Goal: Task Accomplishment & Management: Manage account settings

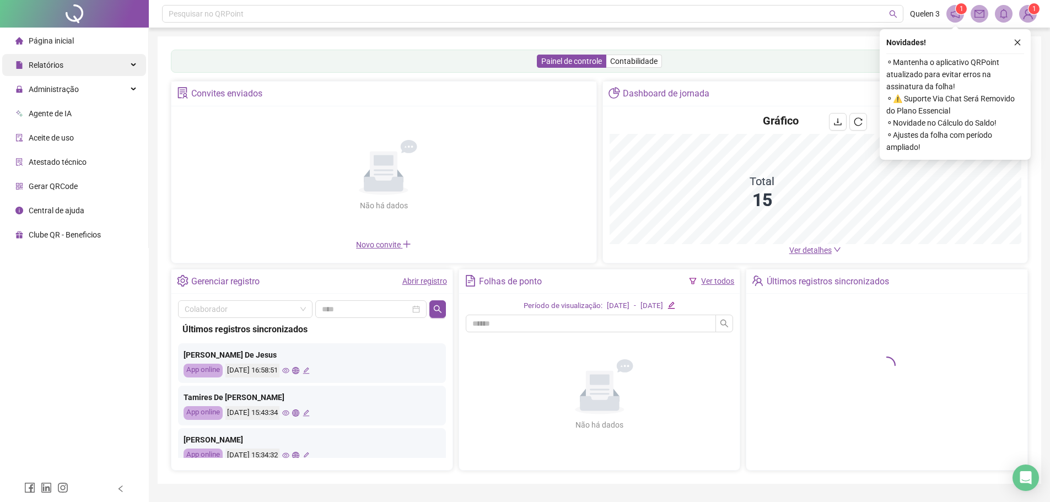
click at [86, 68] on div "Relatórios" at bounding box center [74, 65] width 144 height 22
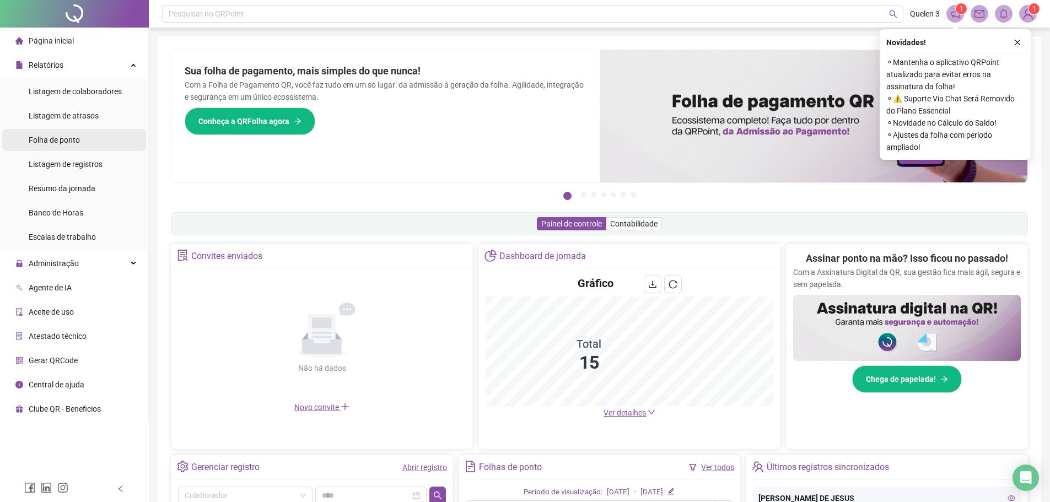
click at [89, 142] on li "Folha de ponto" at bounding box center [74, 140] width 144 height 22
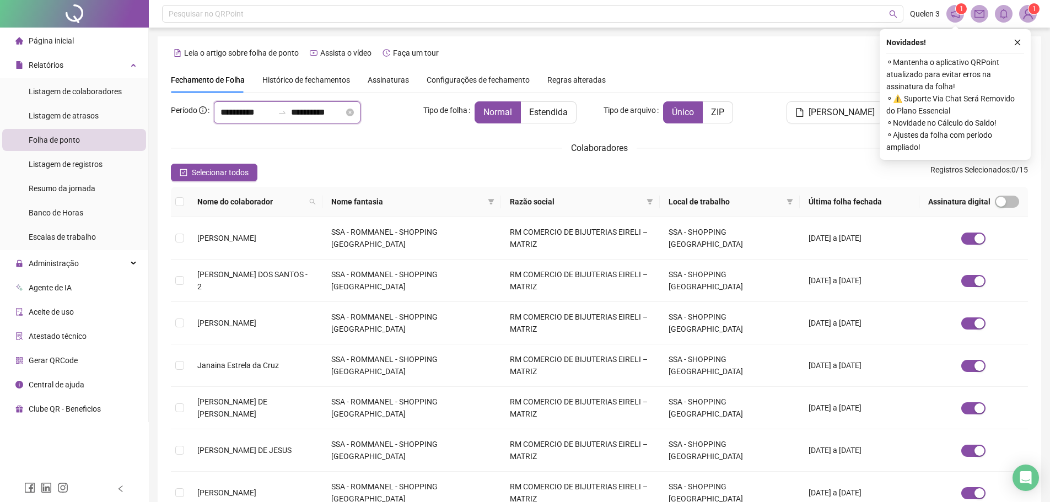
click at [344, 113] on input "**********" at bounding box center [317, 112] width 53 height 13
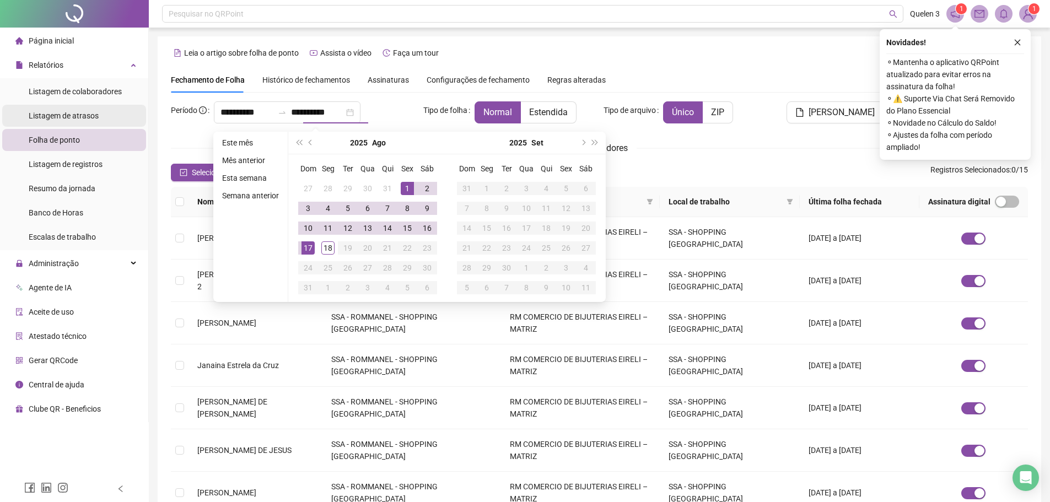
click at [58, 123] on div "Listagem de atrasos" at bounding box center [64, 116] width 70 height 22
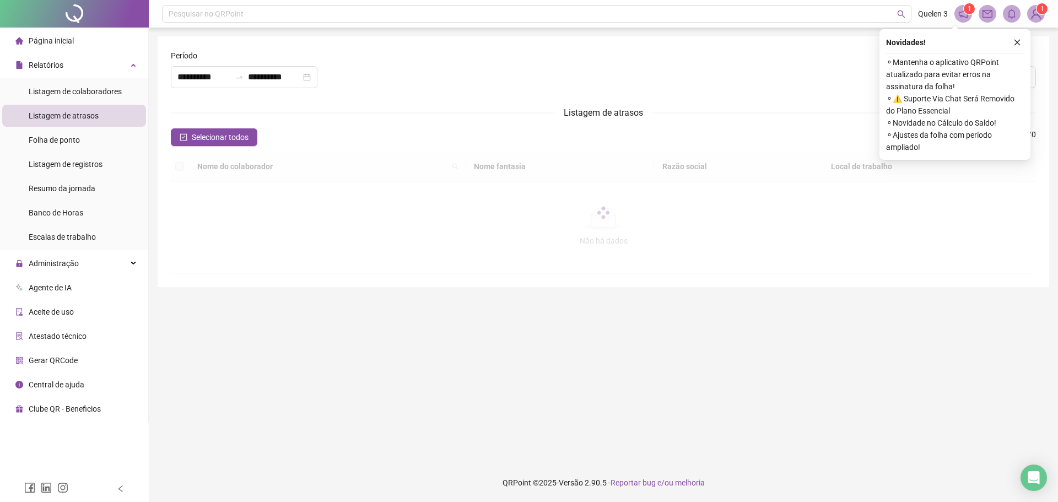
type input "**********"
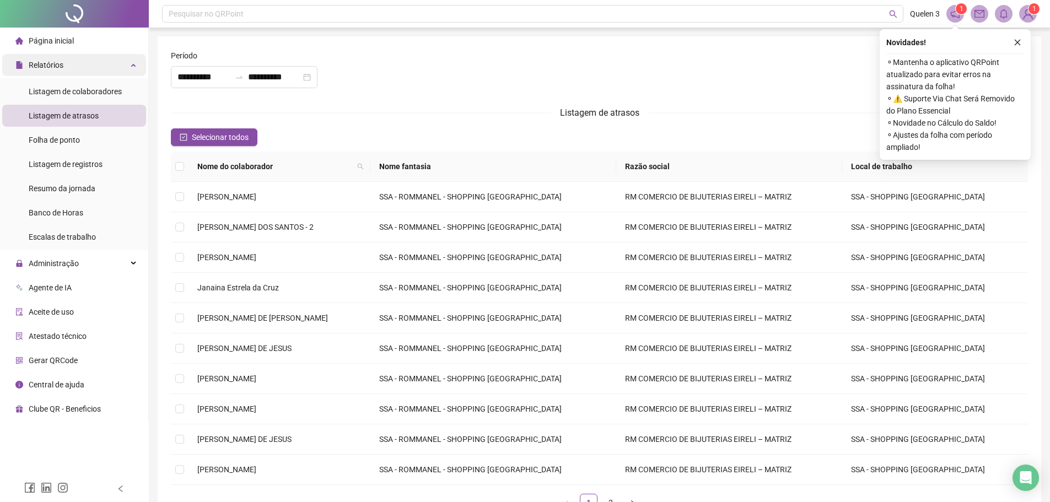
click at [75, 64] on div "Relatórios" at bounding box center [74, 65] width 144 height 22
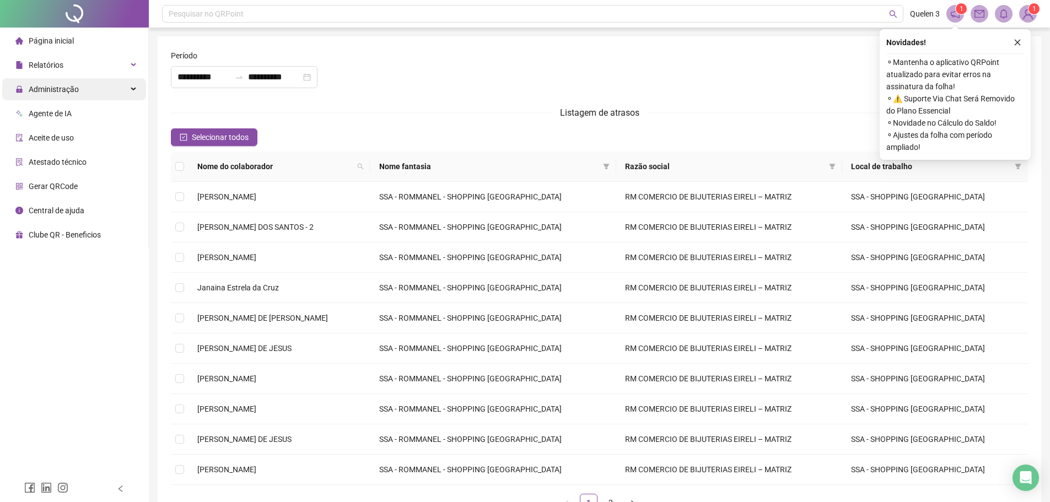
click at [93, 90] on div "Administração" at bounding box center [74, 89] width 144 height 22
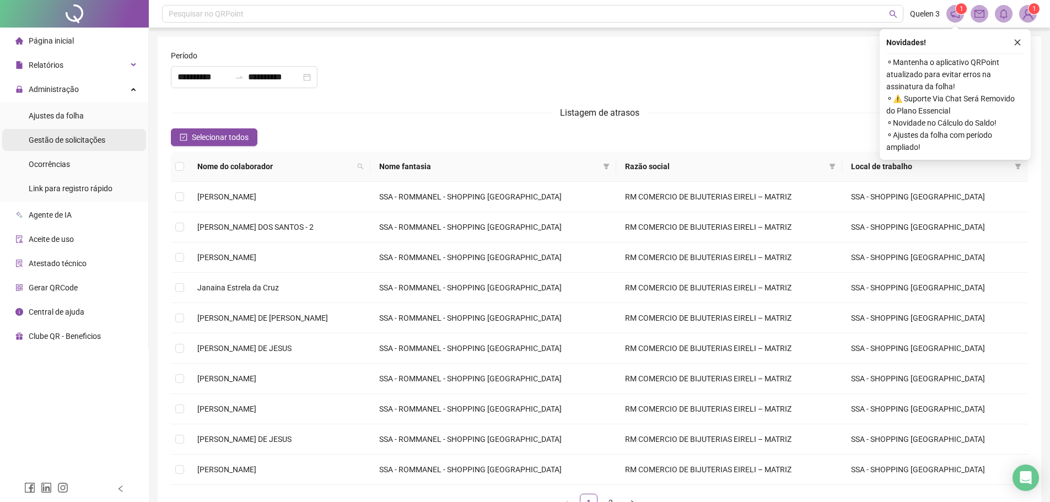
click at [97, 139] on span "Gestão de solicitações" at bounding box center [67, 140] width 77 height 9
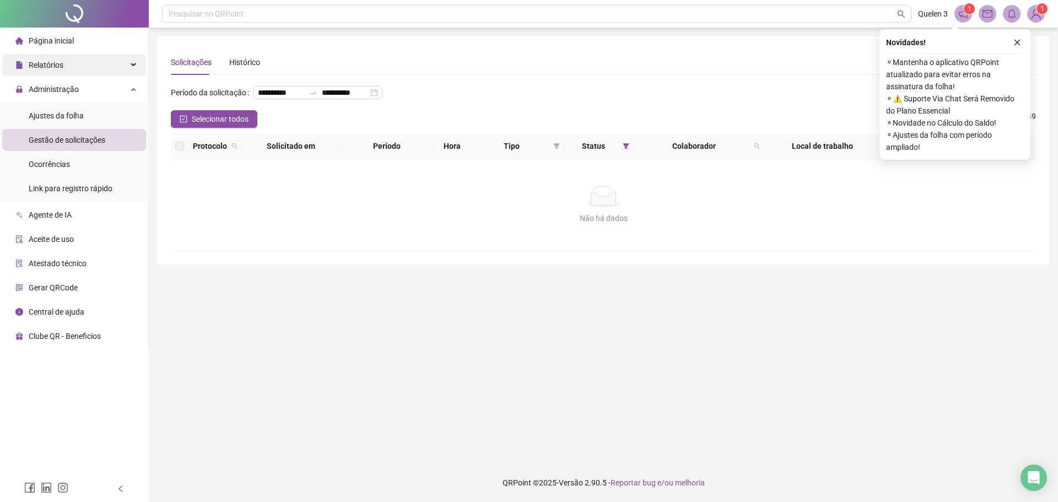
click at [86, 68] on div "Relatórios" at bounding box center [74, 65] width 144 height 22
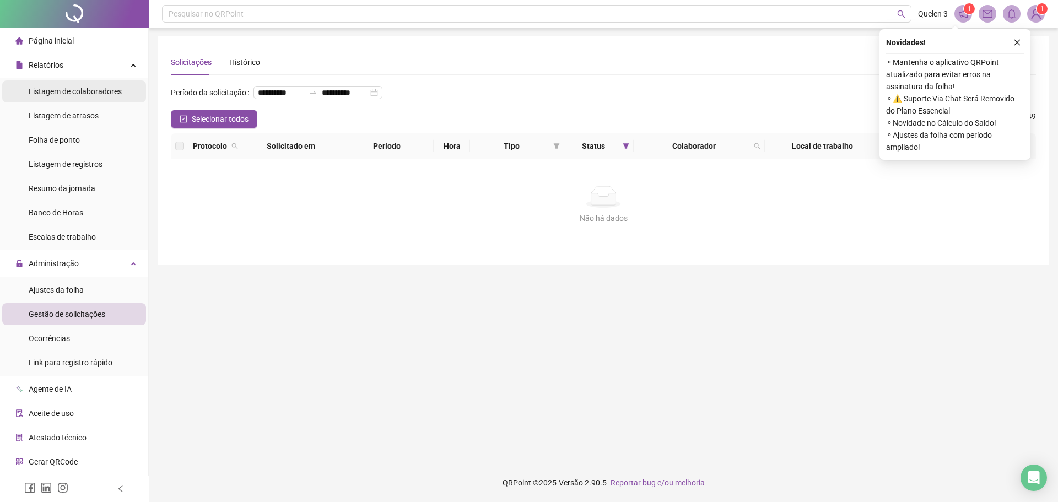
click at [79, 93] on span "Listagem de colaboradores" at bounding box center [75, 91] width 93 height 9
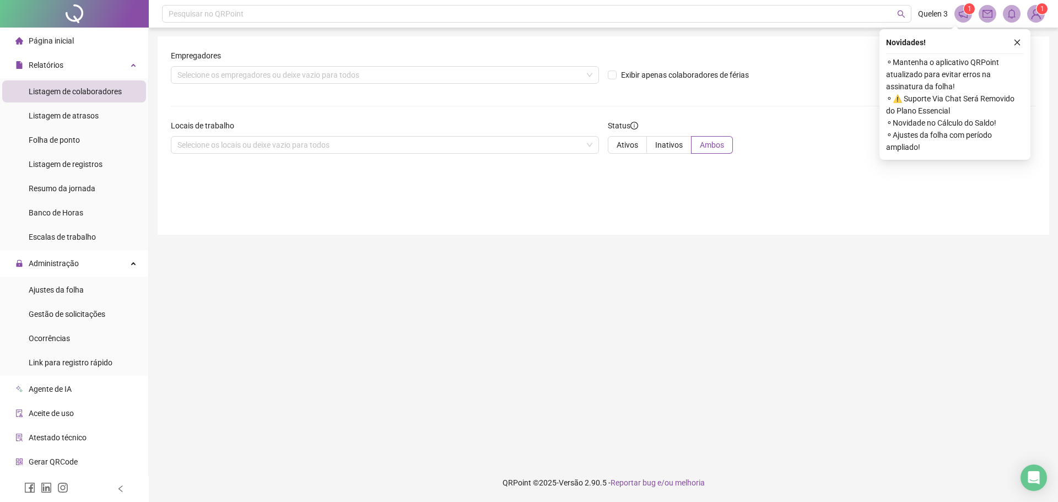
click at [86, 87] on span "Listagem de colaboradores" at bounding box center [75, 91] width 93 height 9
click at [75, 283] on div "Ajustes da folha" at bounding box center [56, 290] width 55 height 22
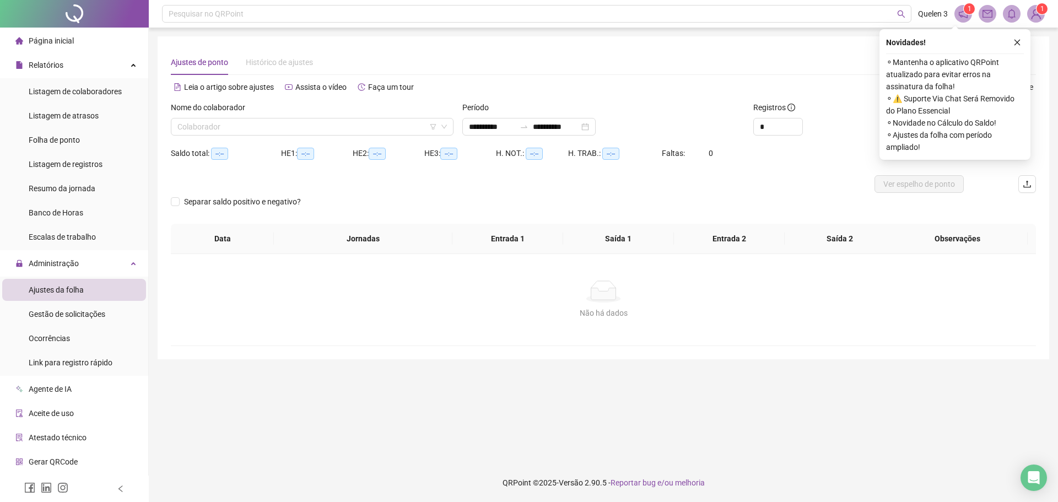
type input "**********"
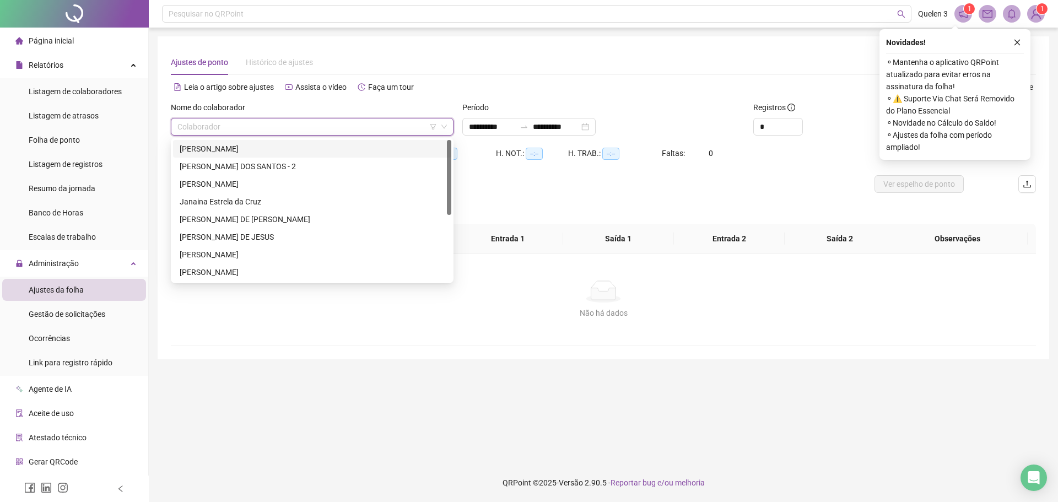
click at [355, 126] on input "search" at bounding box center [306, 126] width 259 height 17
click at [331, 153] on div "[PERSON_NAME]" at bounding box center [312, 149] width 265 height 12
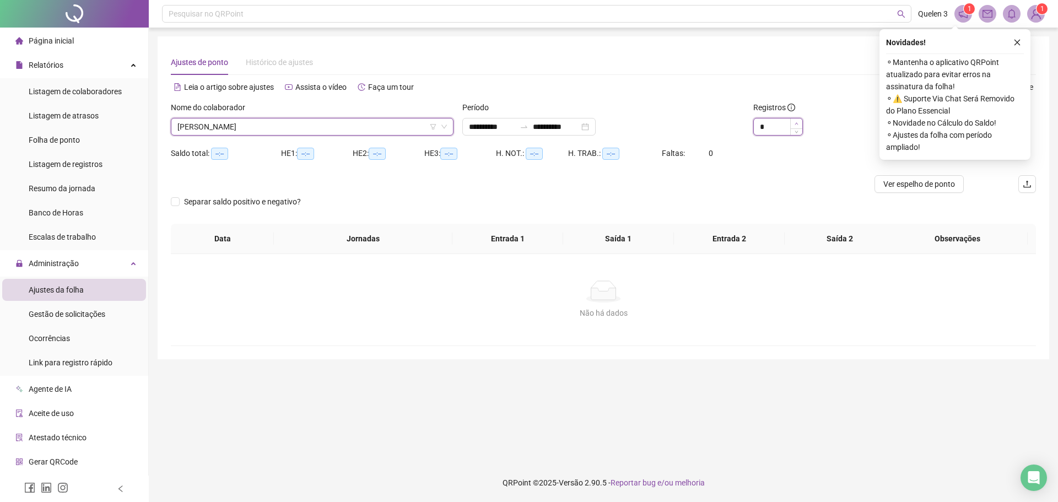
type input "*"
click at [799, 122] on span "Increase Value" at bounding box center [796, 123] width 12 height 10
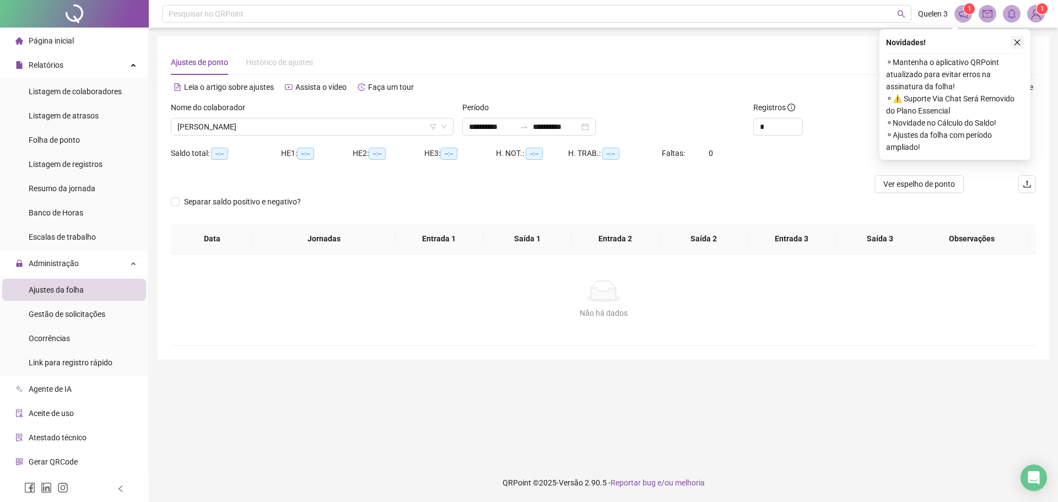
click at [1016, 37] on button "button" at bounding box center [1016, 42] width 13 height 13
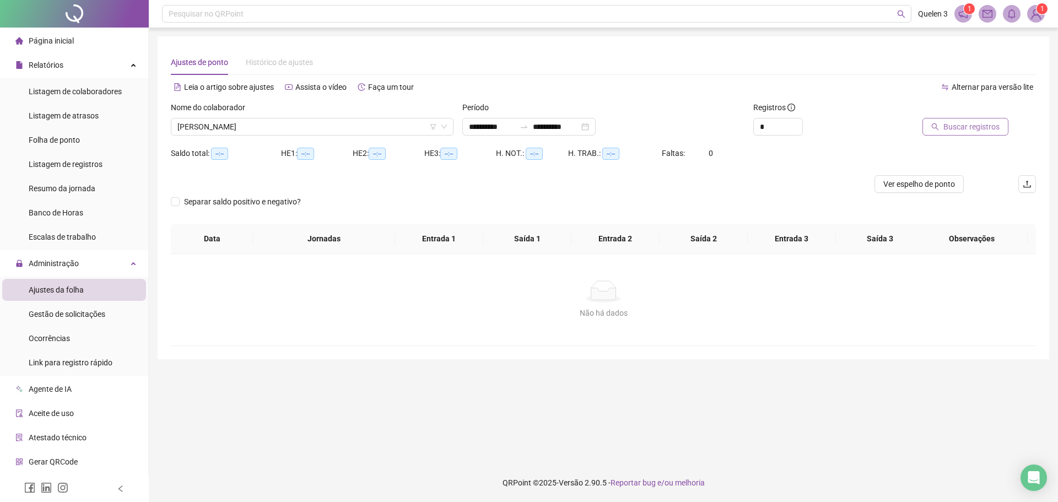
click at [962, 122] on span "Buscar registros" at bounding box center [971, 127] width 56 height 12
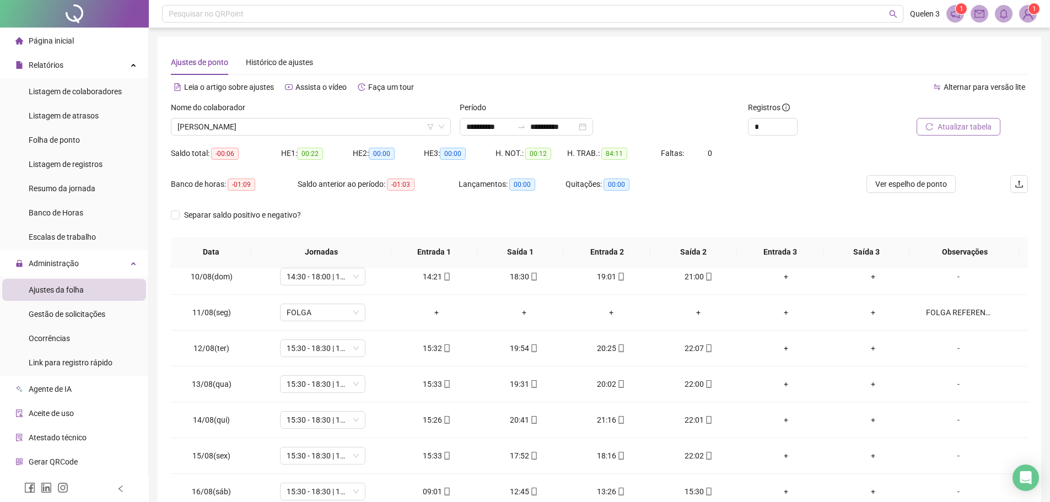
scroll to position [374, 0]
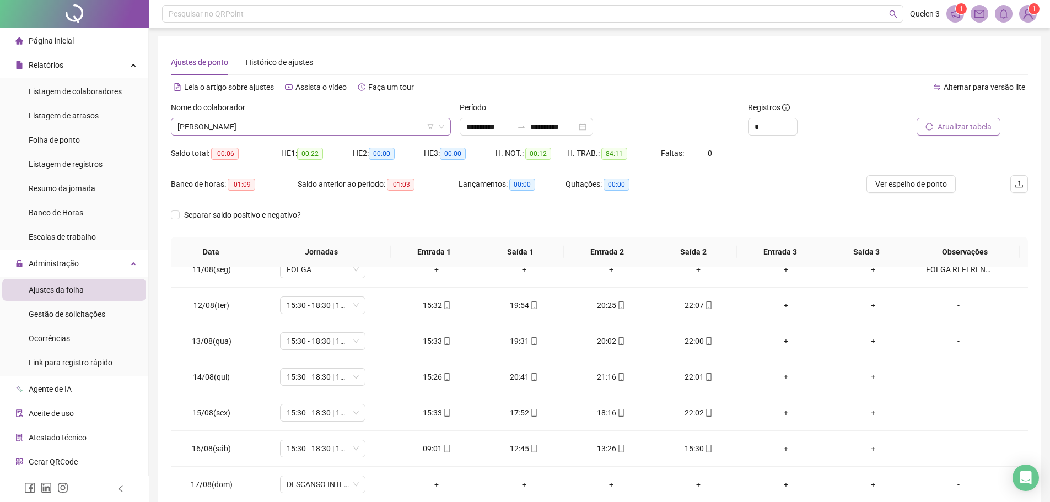
click at [307, 124] on span "[PERSON_NAME]" at bounding box center [310, 126] width 267 height 17
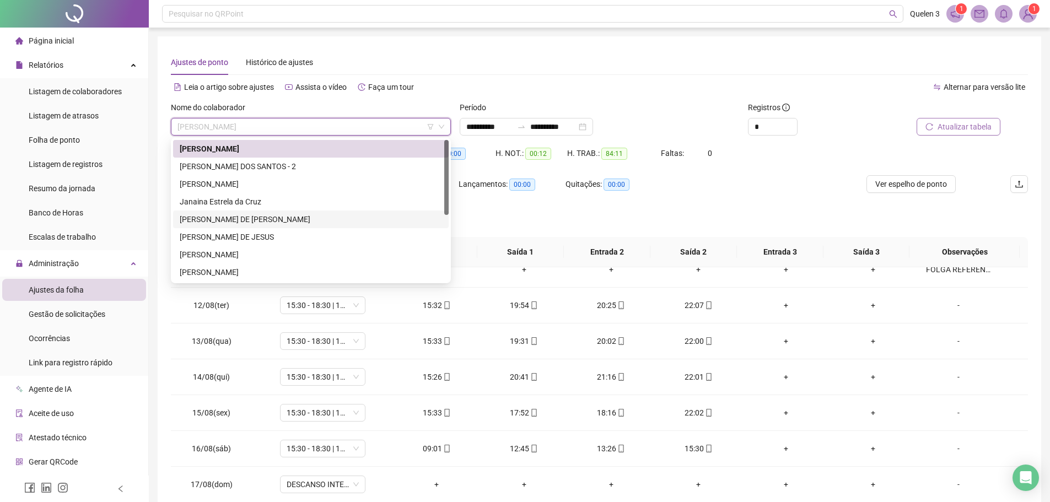
scroll to position [55, 0]
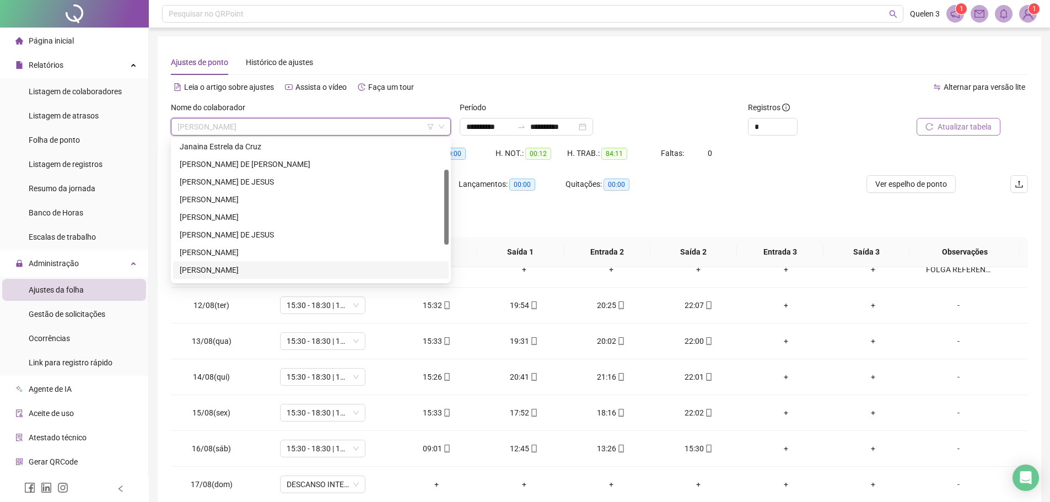
click at [275, 263] on div "[PERSON_NAME]" at bounding box center [310, 270] width 275 height 18
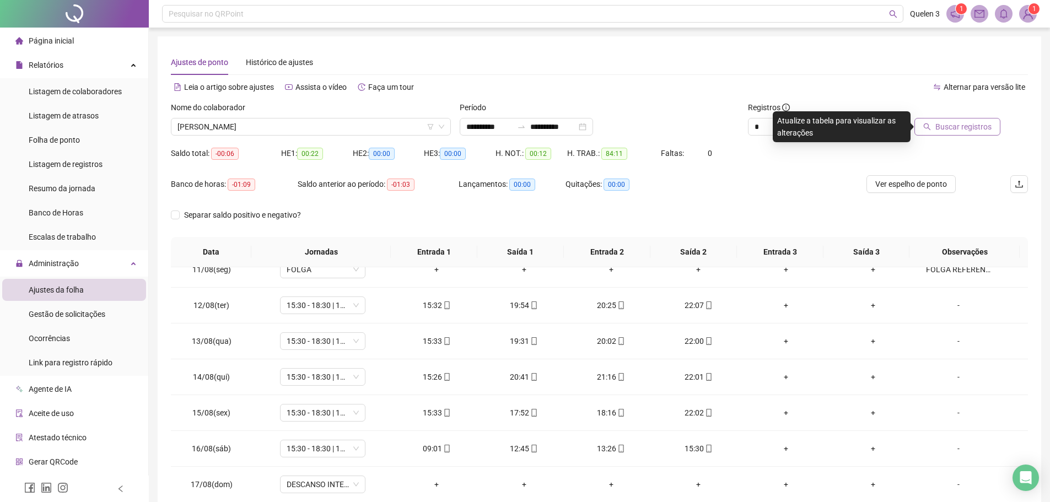
click at [981, 123] on span "Buscar registros" at bounding box center [963, 127] width 56 height 12
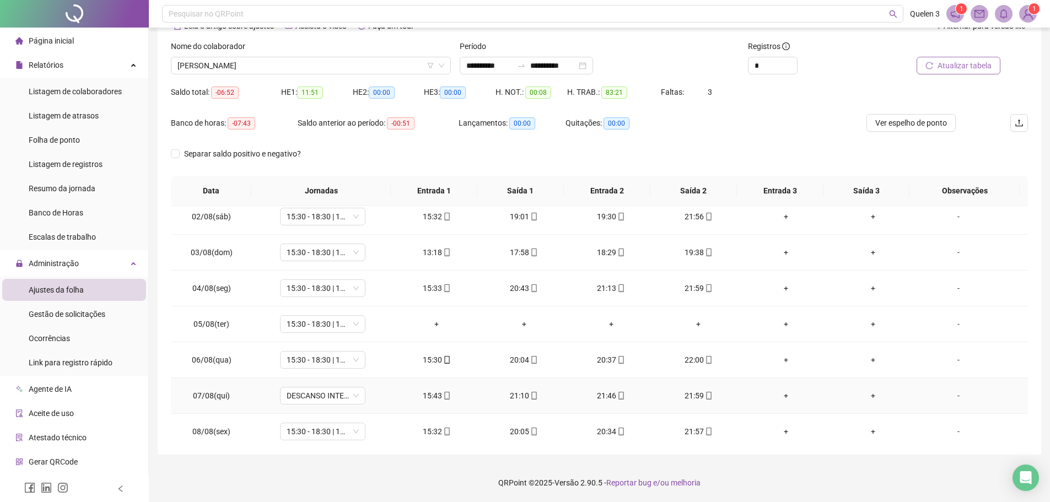
scroll to position [0, 0]
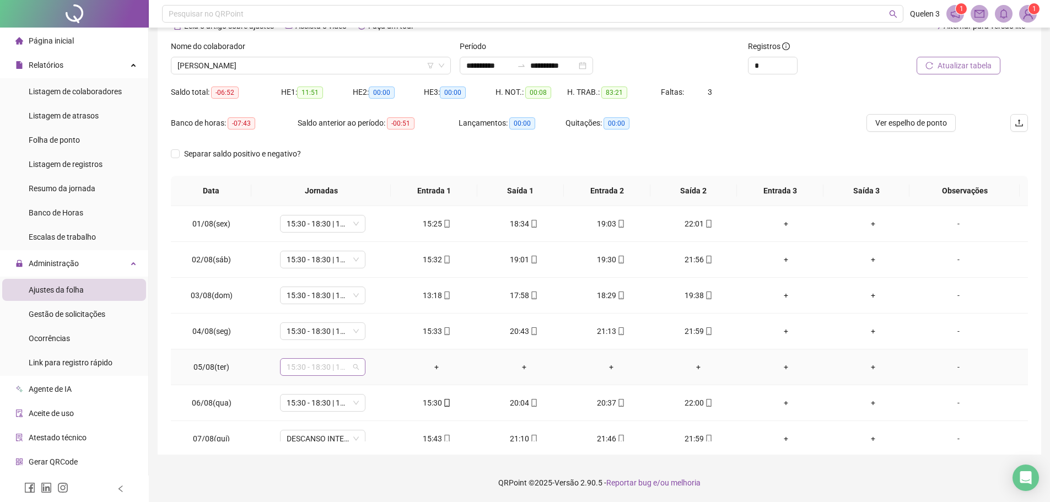
click at [327, 366] on span "15:30 - 18:30 | 19:00 - 22:00" at bounding box center [322, 367] width 72 height 17
type input "*****"
click at [342, 302] on div "Folga" at bounding box center [326, 309] width 93 height 18
click at [368, 333] on span "Sim" at bounding box center [373, 338] width 13 height 12
click at [956, 367] on div "-" at bounding box center [958, 367] width 65 height 12
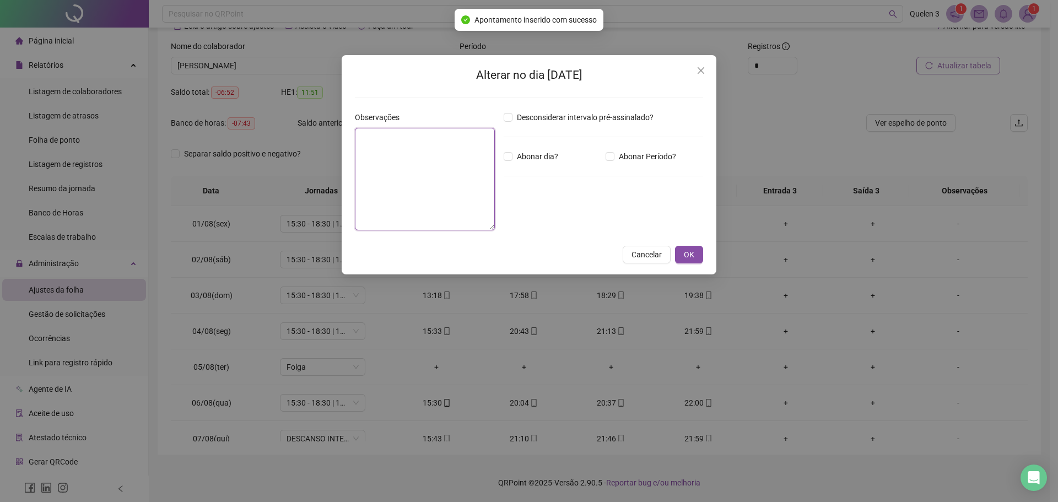
click at [465, 176] on textarea at bounding box center [425, 179] width 140 height 102
type textarea "*"
type textarea "**********"
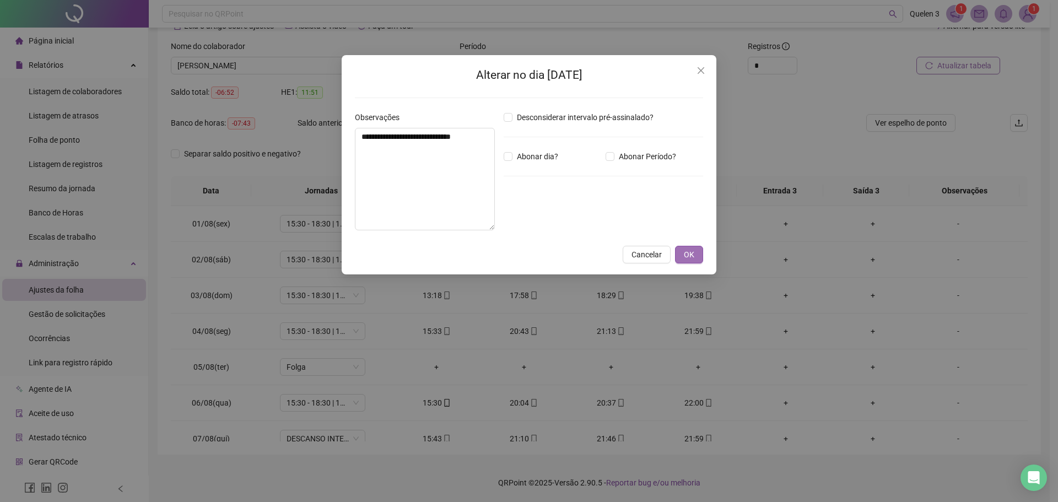
click at [685, 257] on span "OK" at bounding box center [689, 254] width 10 height 12
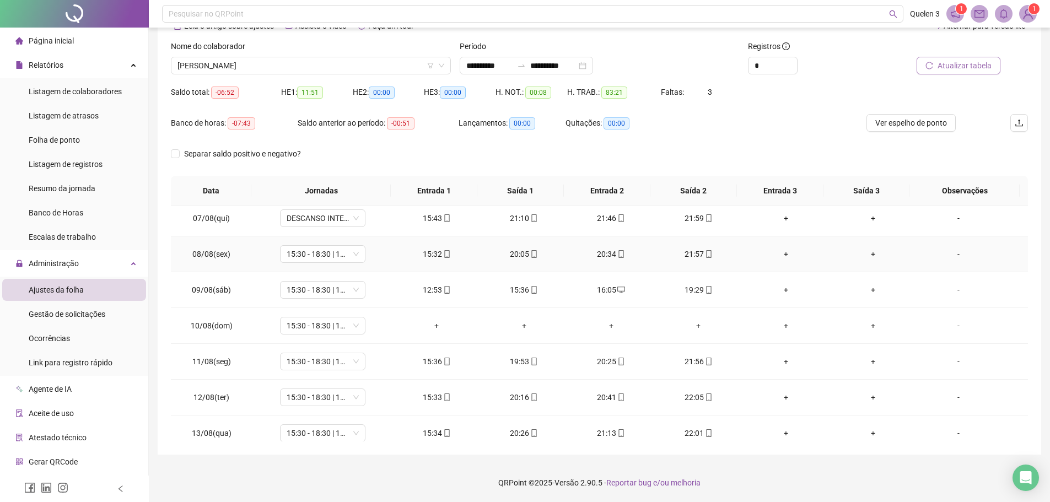
scroll to position [275, 0]
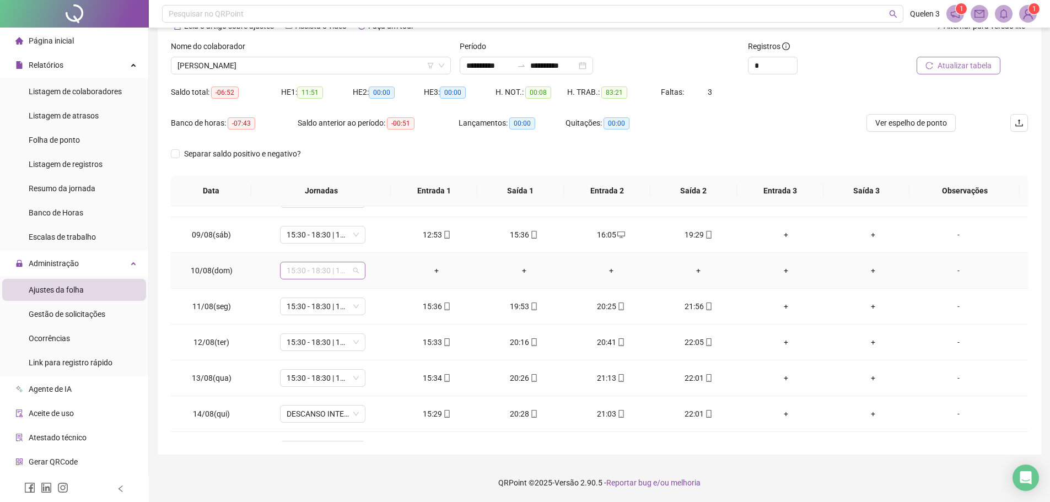
click at [337, 272] on span "15:30 - 18:30 | 19:00 - 22:00" at bounding box center [322, 270] width 72 height 17
type input "*****"
click at [314, 307] on div "Folga" at bounding box center [330, 310] width 73 height 12
click at [380, 239] on button "Sim" at bounding box center [373, 241] width 21 height 13
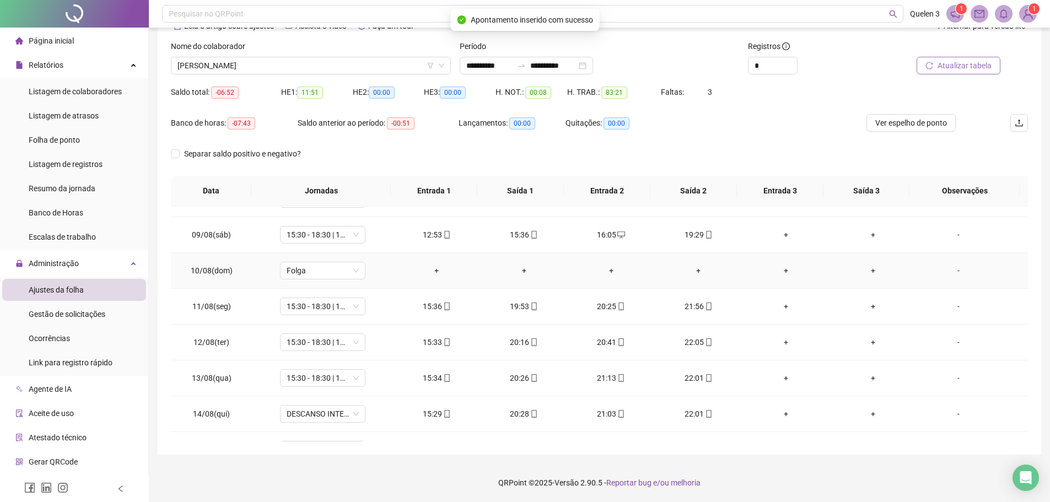
click at [958, 269] on div "-" at bounding box center [958, 270] width 65 height 12
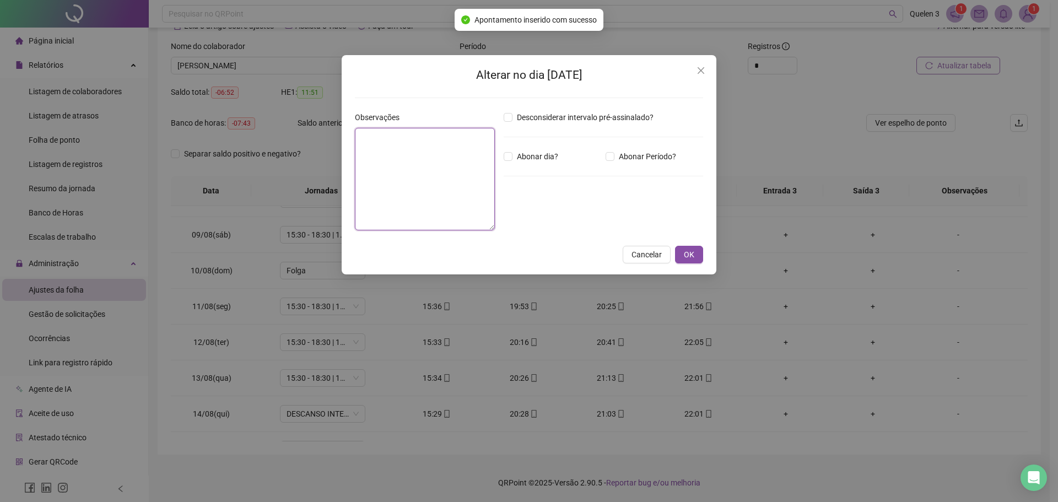
click at [444, 179] on textarea at bounding box center [425, 179] width 140 height 102
type textarea "**********"
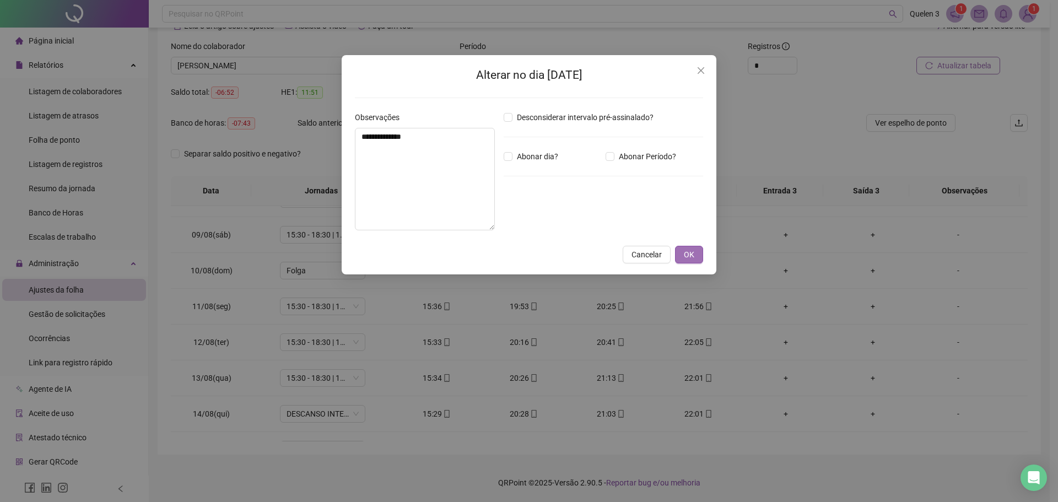
click at [686, 262] on button "OK" at bounding box center [689, 255] width 28 height 18
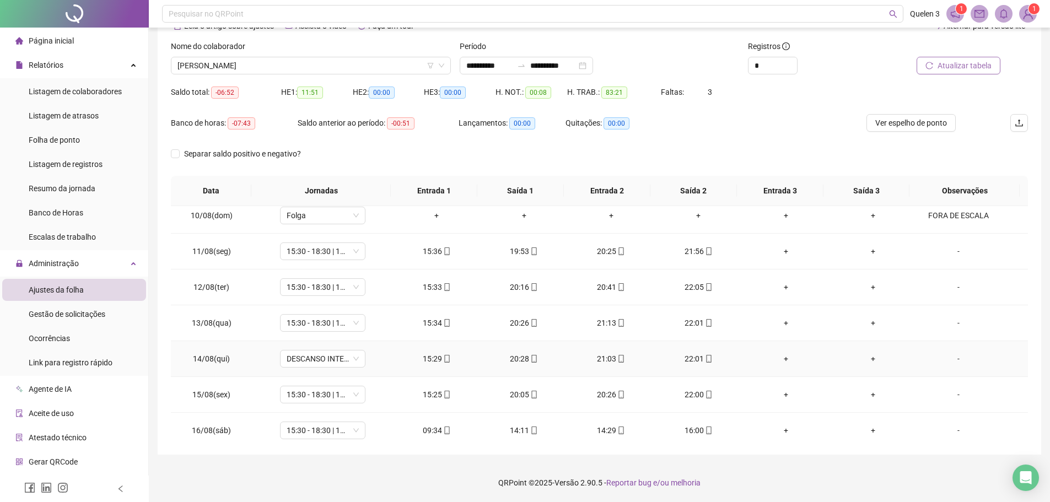
scroll to position [374, 0]
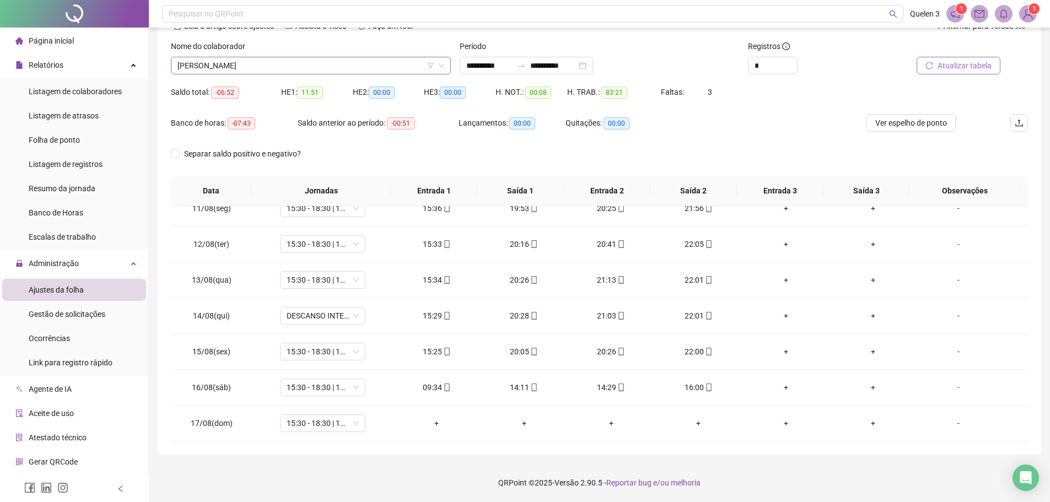
click at [373, 60] on span "[PERSON_NAME]" at bounding box center [310, 65] width 267 height 17
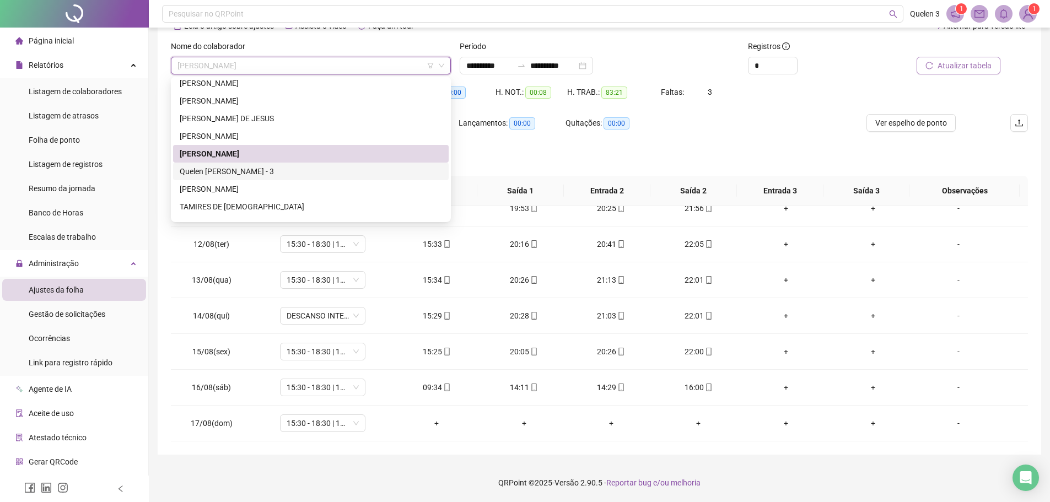
scroll to position [123, 0]
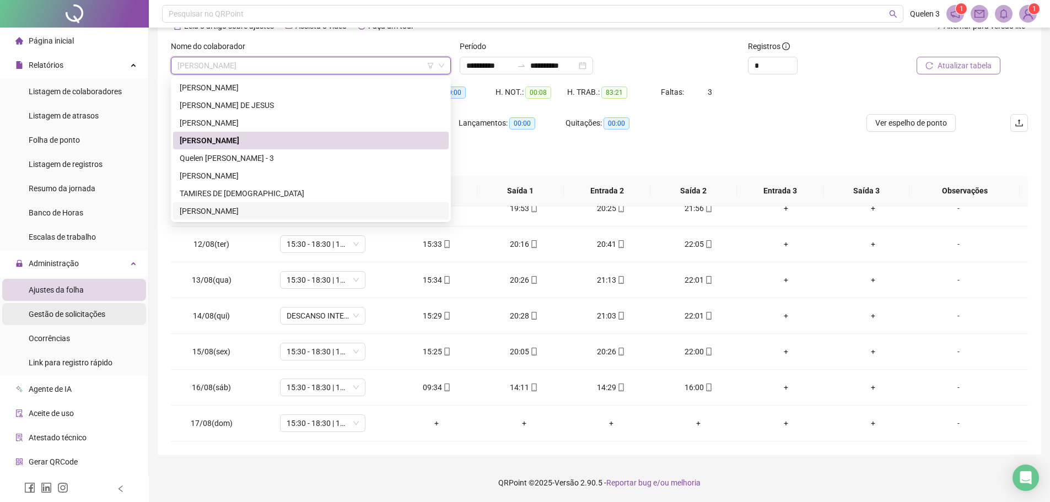
click at [96, 314] on span "Gestão de solicitações" at bounding box center [67, 314] width 77 height 9
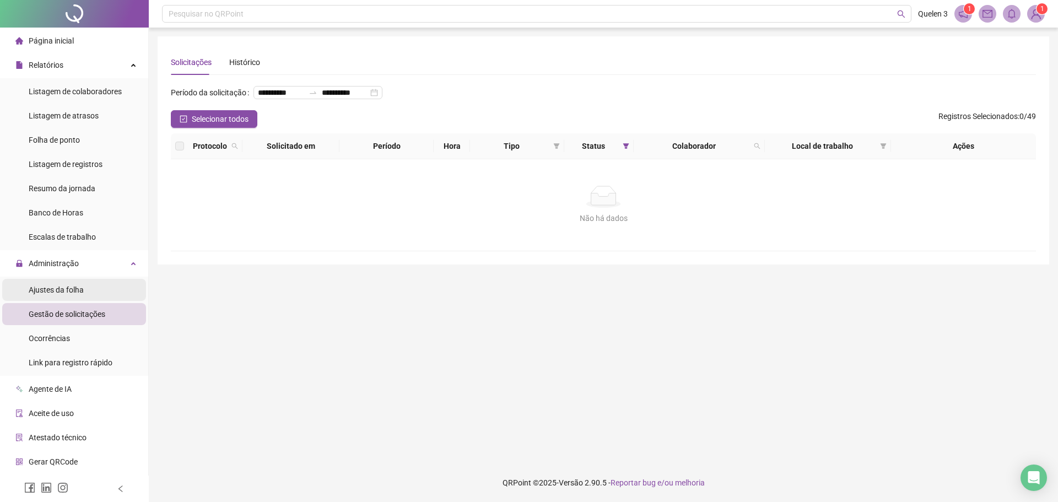
click at [75, 285] on span "Ajustes da folha" at bounding box center [56, 289] width 55 height 9
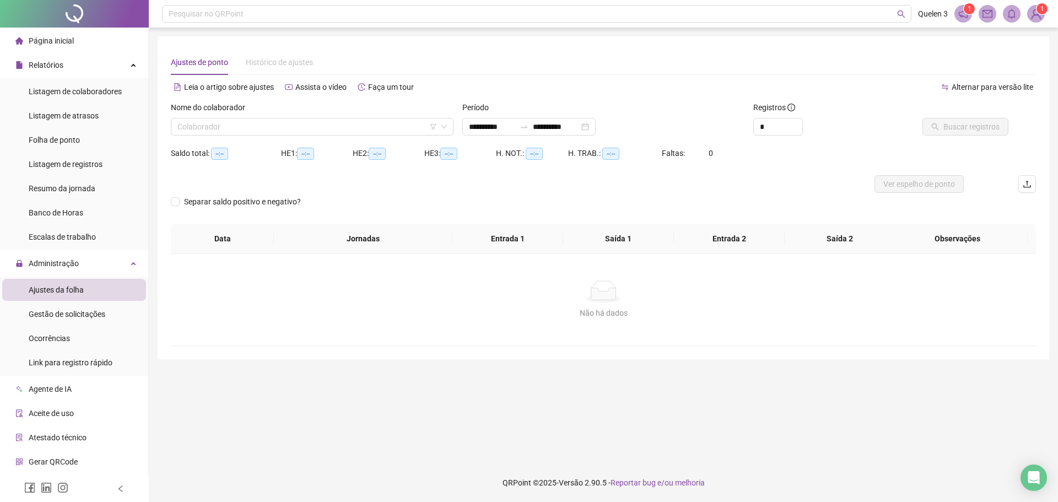
type input "**********"
click at [277, 123] on input "search" at bounding box center [306, 126] width 259 height 17
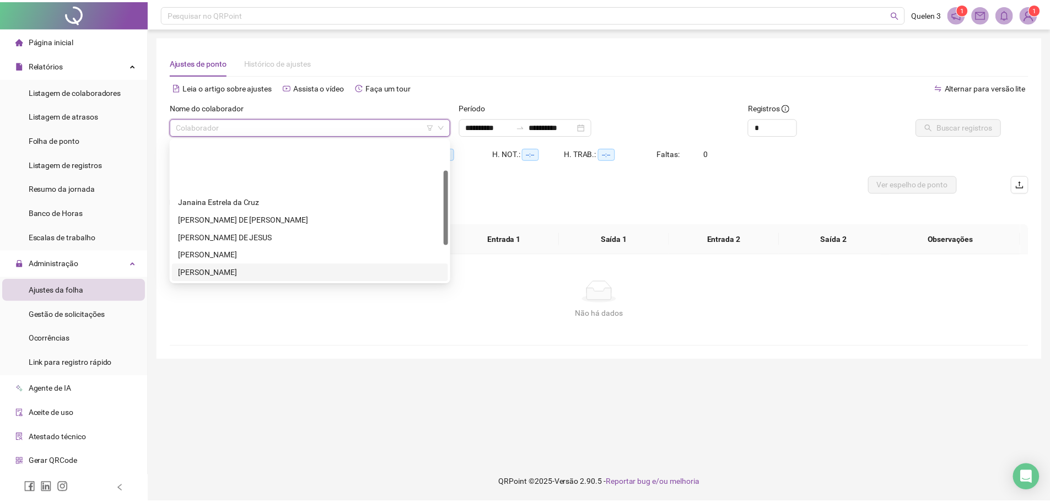
scroll to position [55, 0]
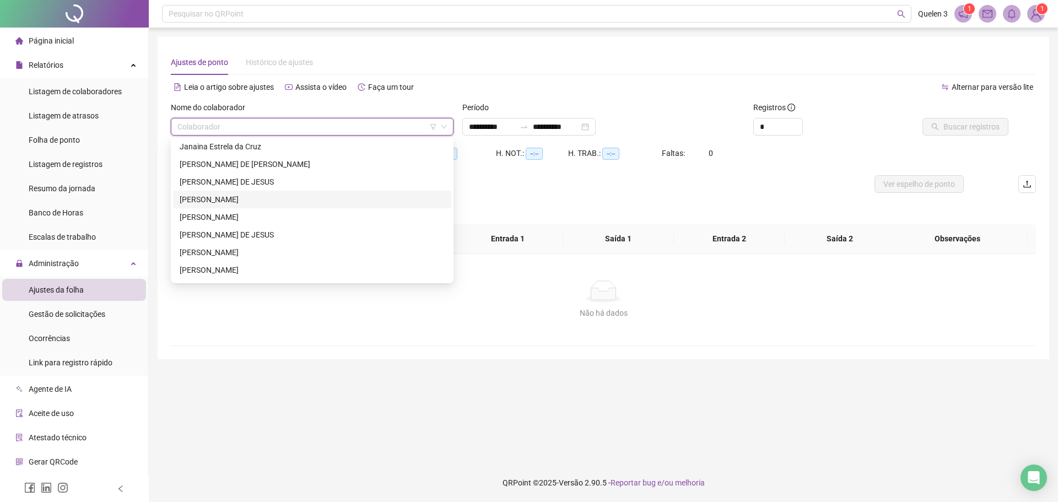
click at [266, 196] on div "[PERSON_NAME]" at bounding box center [312, 199] width 265 height 12
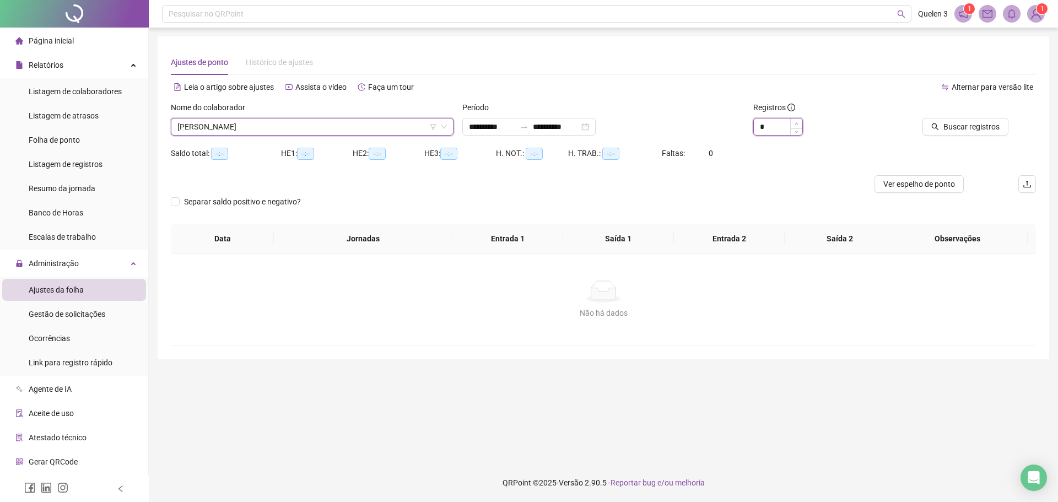
type input "*"
click at [797, 121] on span "Increase Value" at bounding box center [796, 123] width 12 height 10
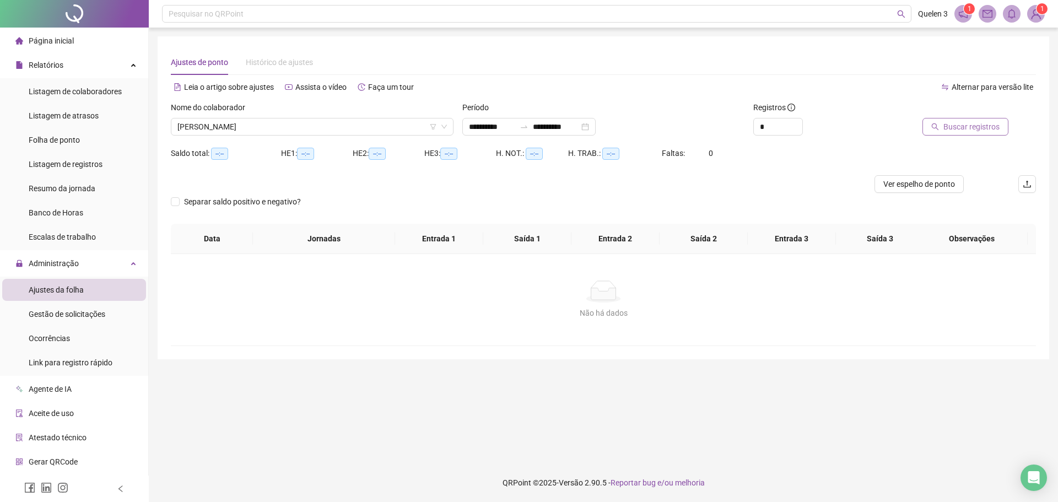
click at [974, 126] on span "Buscar registros" at bounding box center [971, 127] width 56 height 12
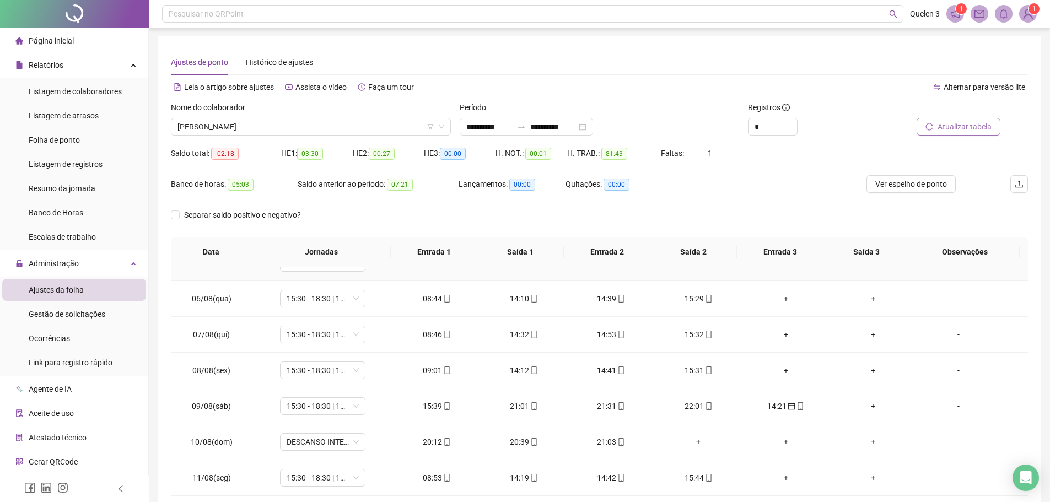
scroll to position [220, 0]
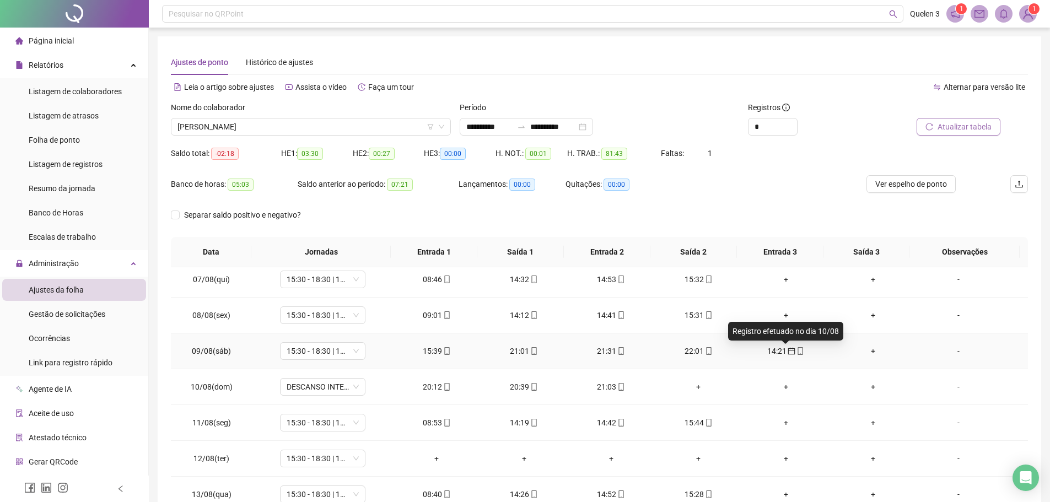
click at [795, 352] on span "mobile" at bounding box center [799, 351] width 9 height 8
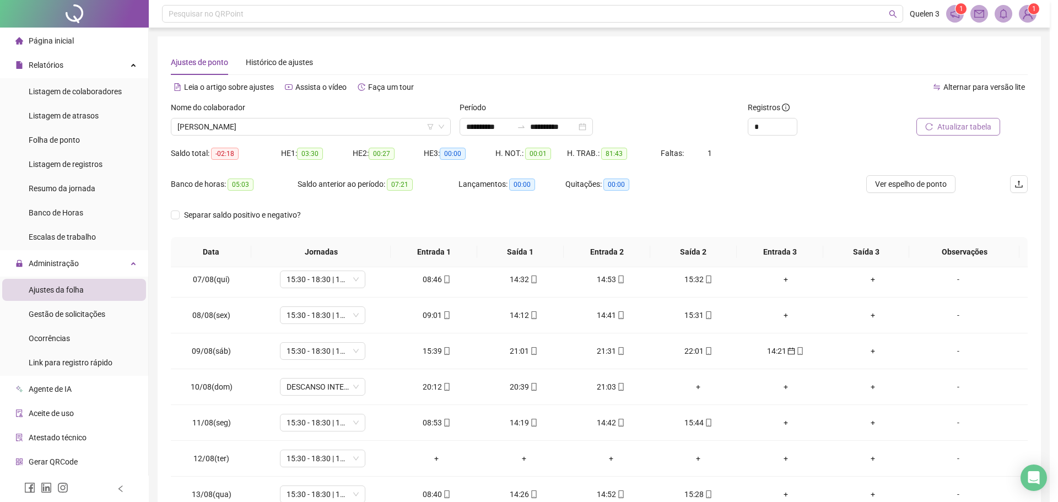
type input "**********"
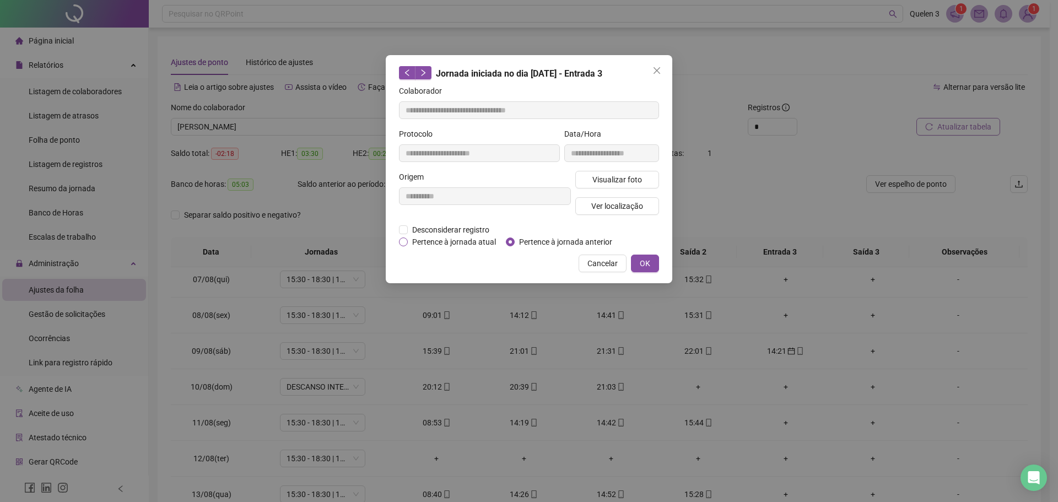
click at [409, 243] on span "Pertence à jornada atual" at bounding box center [454, 242] width 93 height 12
click at [648, 253] on div "**********" at bounding box center [529, 169] width 286 height 228
click at [648, 261] on span "OK" at bounding box center [645, 263] width 10 height 12
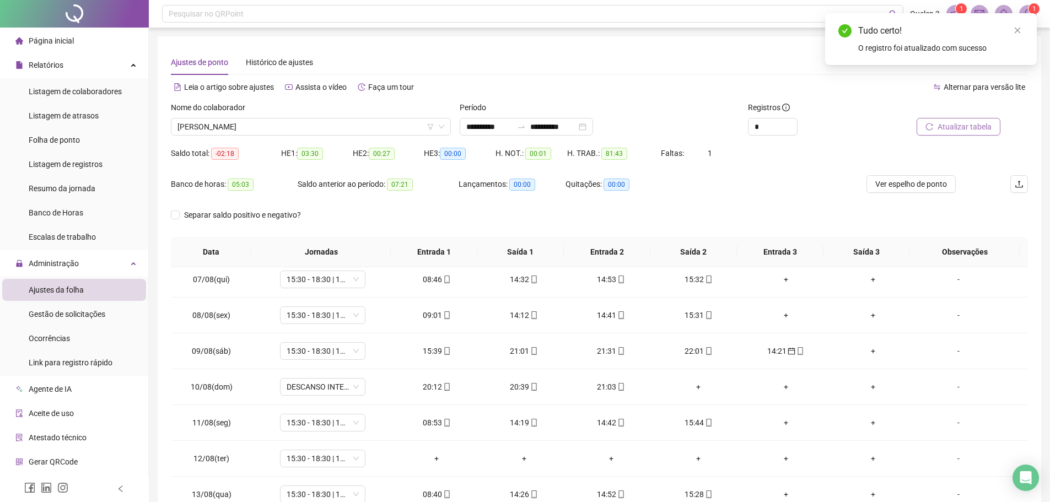
scroll to position [61, 0]
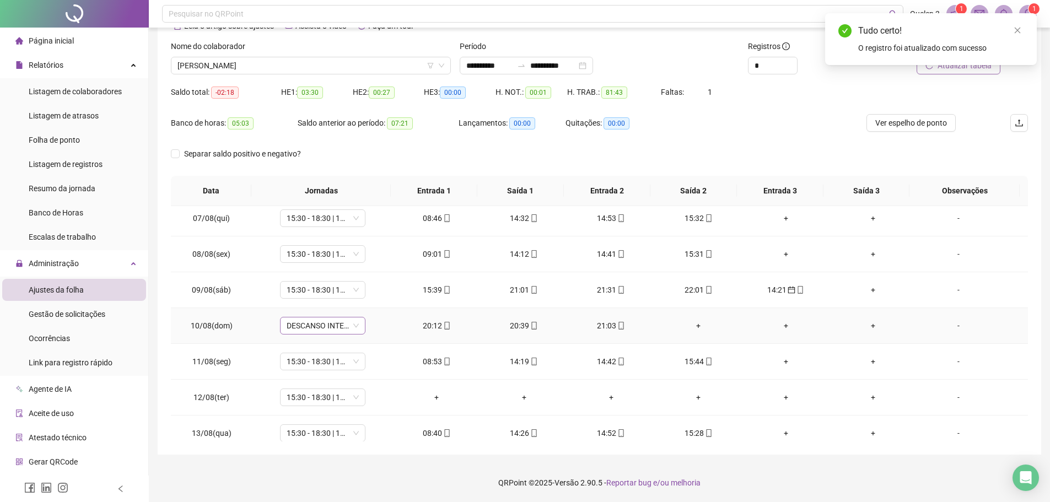
click at [339, 327] on span "DESCANSO INTER-JORNADA" at bounding box center [322, 325] width 72 height 17
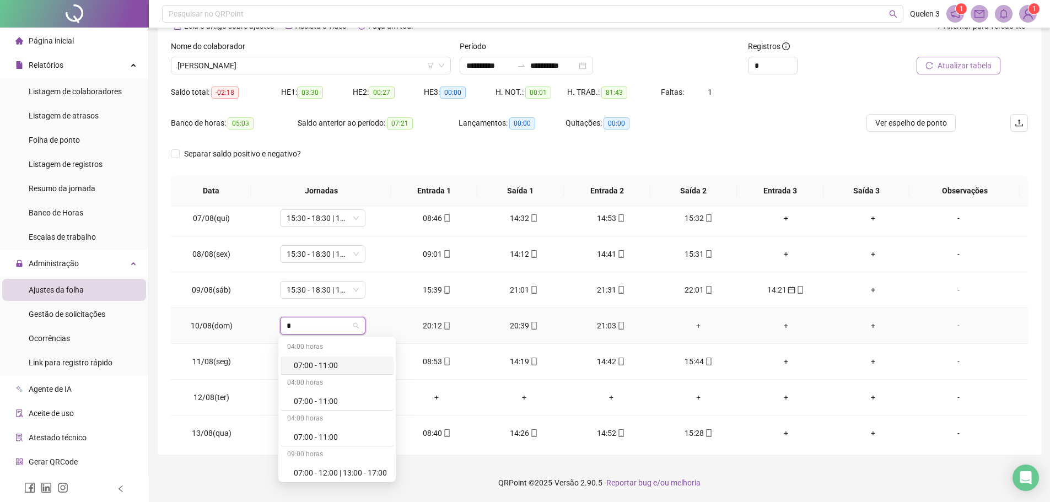
type input "**"
click at [377, 472] on div "14:30 - 18:00 | 18:30 - 21:00" at bounding box center [340, 470] width 93 height 12
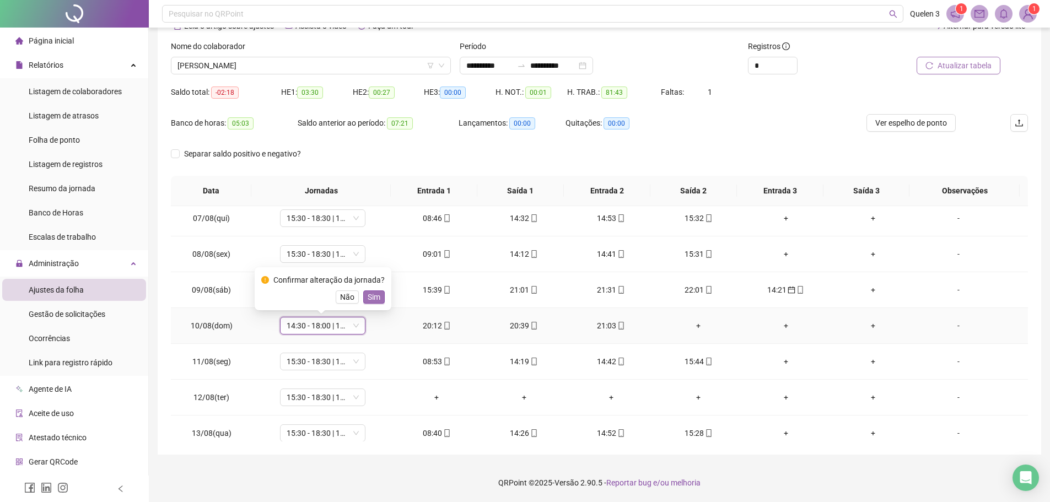
click at [375, 291] on span "Sim" at bounding box center [373, 297] width 13 height 12
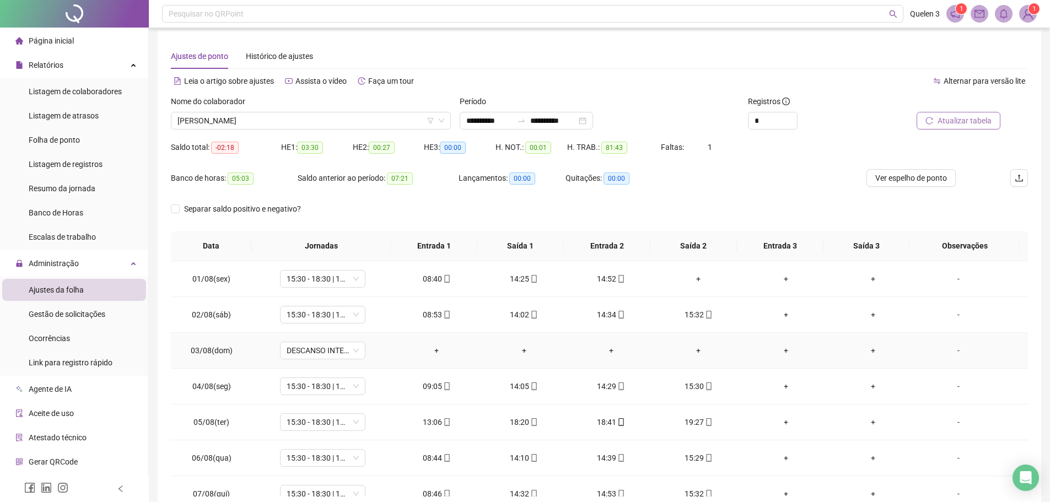
scroll to position [0, 0]
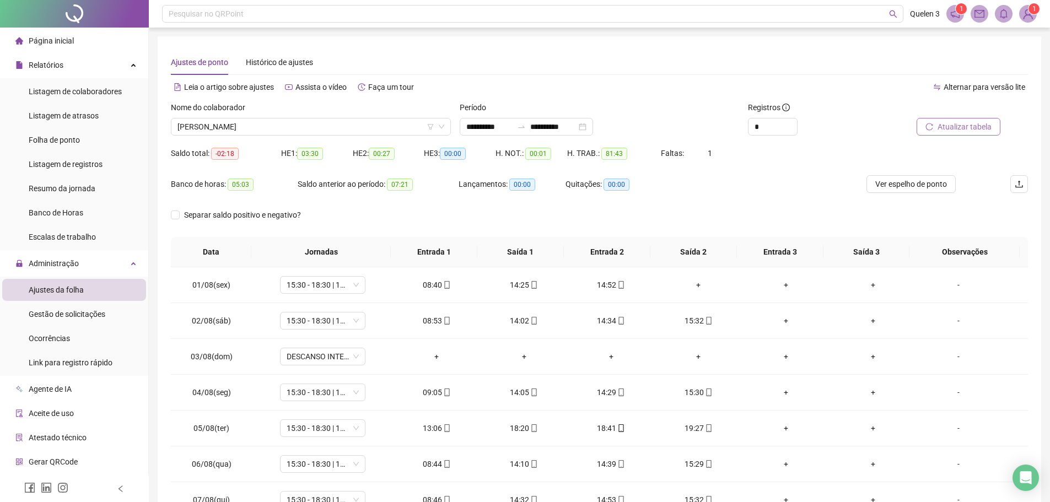
click at [932, 122] on button "Atualizar tabela" at bounding box center [958, 127] width 84 height 18
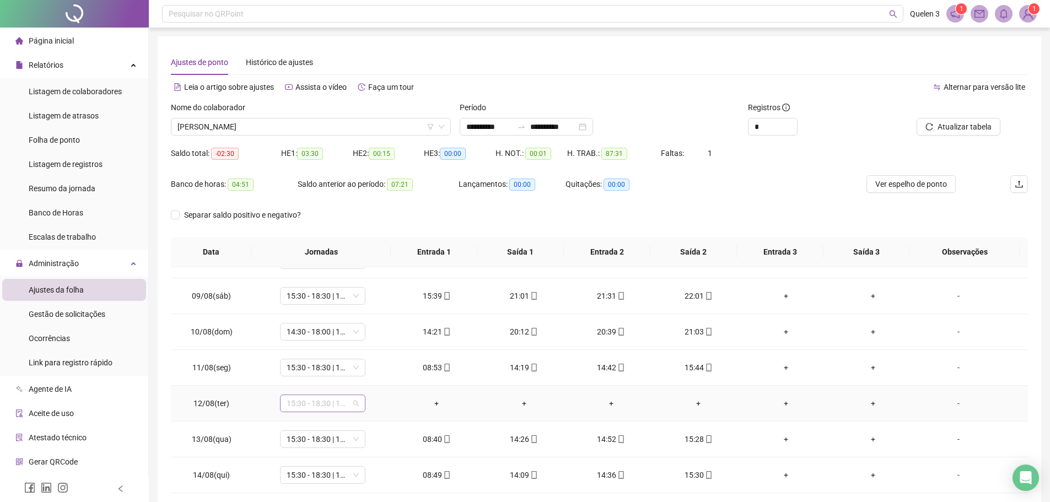
click at [360, 402] on div "15:30 - 18:30 | 19:00 - 22:00" at bounding box center [322, 403] width 85 height 18
type input "*****"
click at [329, 350] on div "Folga" at bounding box center [330, 345] width 73 height 12
click at [368, 380] on span "Sim" at bounding box center [373, 375] width 13 height 12
click at [958, 407] on div "-" at bounding box center [958, 403] width 65 height 12
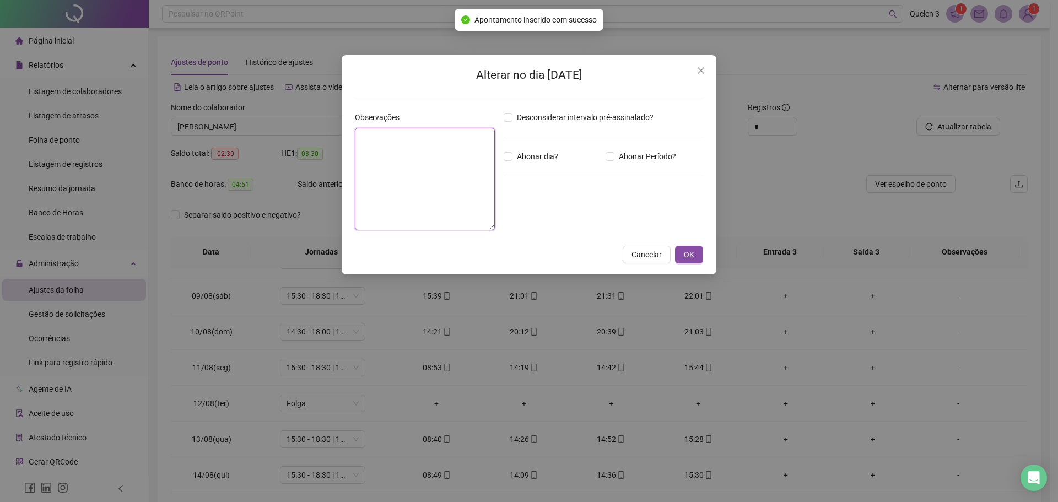
click at [451, 160] on textarea at bounding box center [425, 179] width 140 height 102
type textarea "**********"
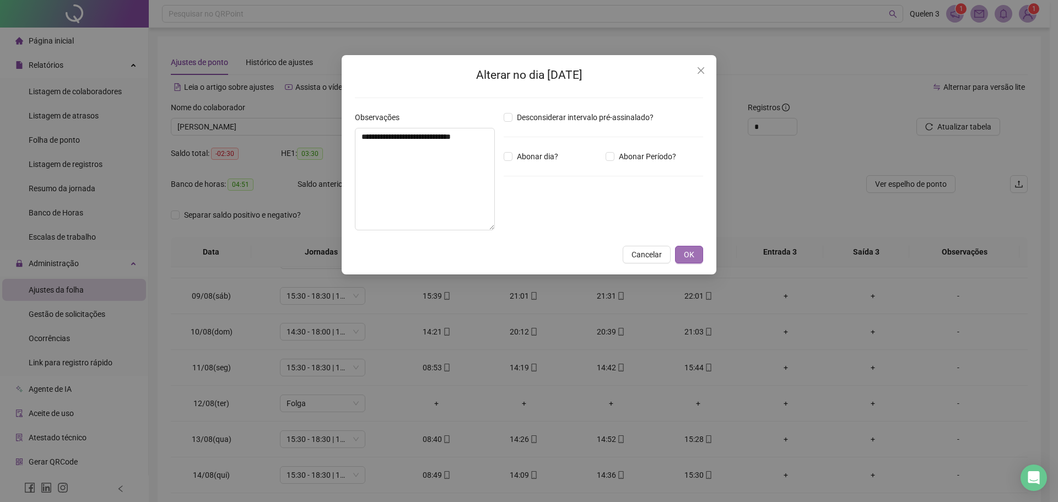
click at [689, 255] on span "OK" at bounding box center [689, 254] width 10 height 12
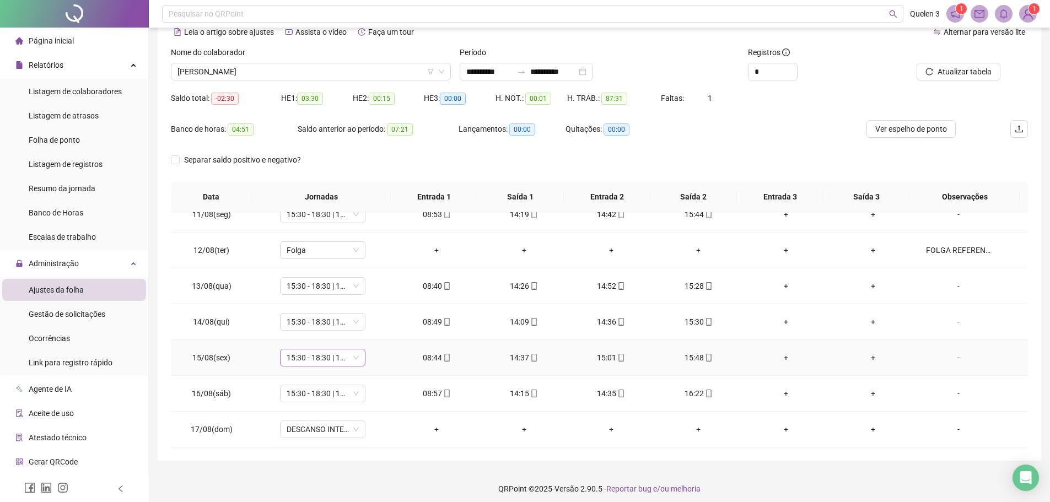
scroll to position [61, 0]
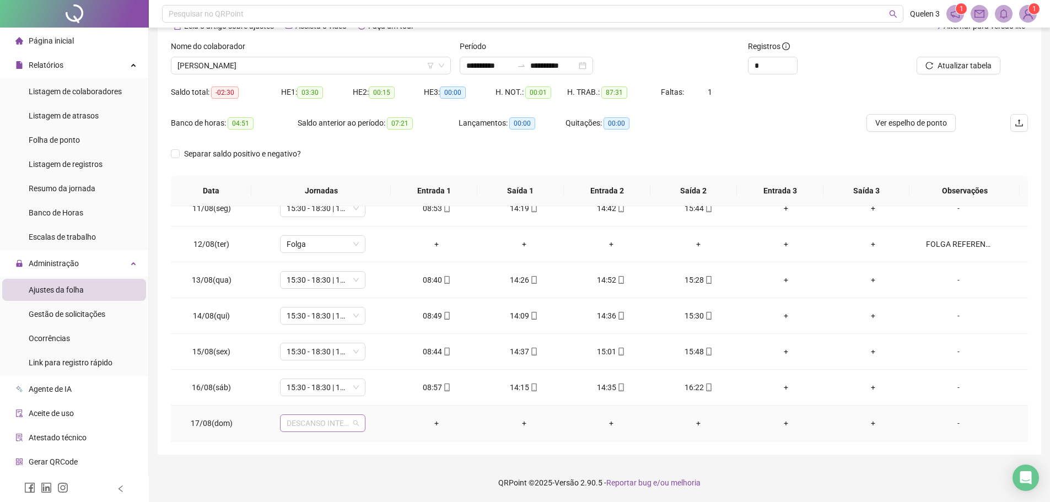
click at [364, 421] on div "DESCANSO INTER-JORNADA" at bounding box center [322, 423] width 85 height 18
type input "*****"
click at [336, 364] on div "Folga" at bounding box center [330, 365] width 73 height 12
click at [364, 398] on button "Sim" at bounding box center [373, 394] width 21 height 13
click at [967, 425] on div "-" at bounding box center [958, 423] width 65 height 12
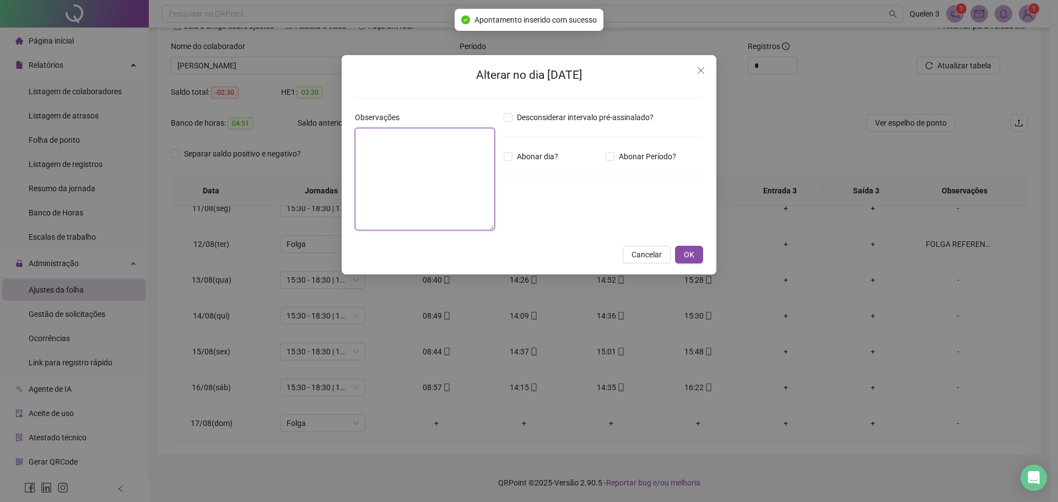
click at [418, 175] on textarea at bounding box center [425, 179] width 140 height 102
type textarea "**********"
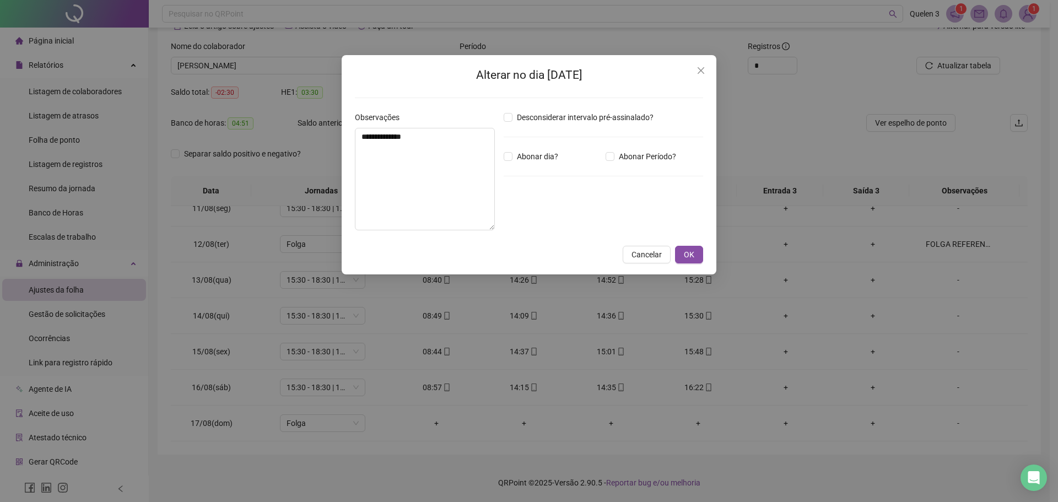
click at [694, 263] on div "**********" at bounding box center [529, 164] width 375 height 219
click at [691, 253] on span "OK" at bounding box center [689, 254] width 10 height 12
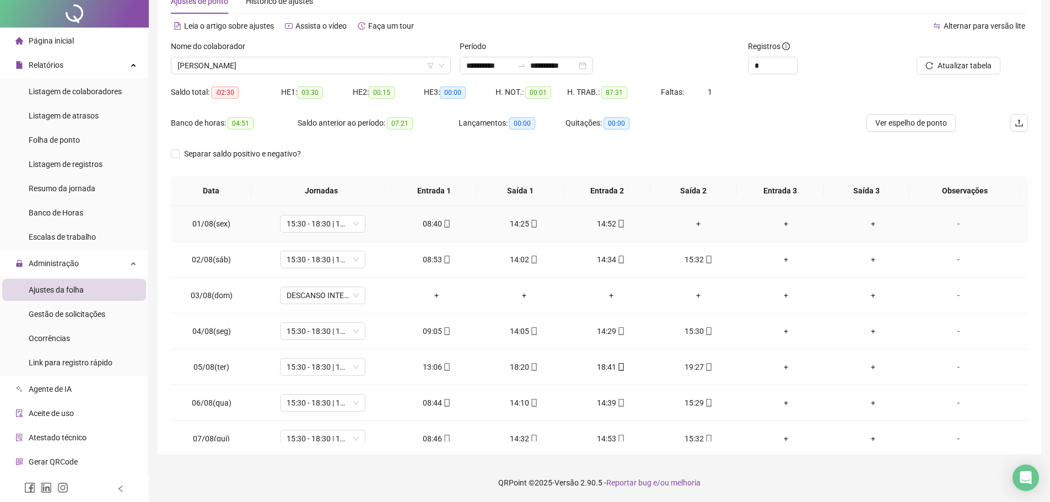
scroll to position [0, 0]
